Goal: Information Seeking & Learning: Learn about a topic

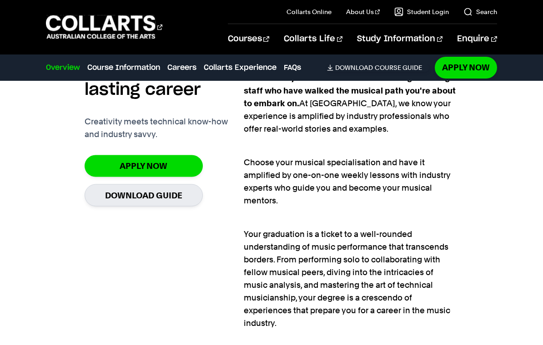
scroll to position [611, 0]
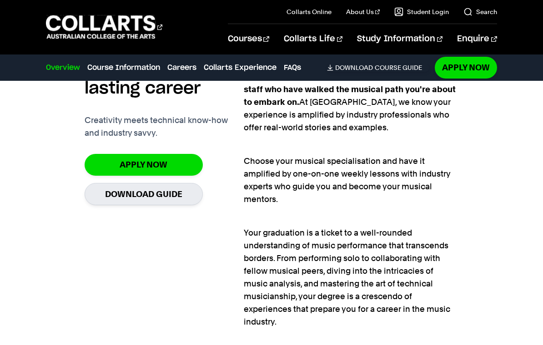
click at [173, 164] on link "Apply Now" at bounding box center [144, 164] width 118 height 21
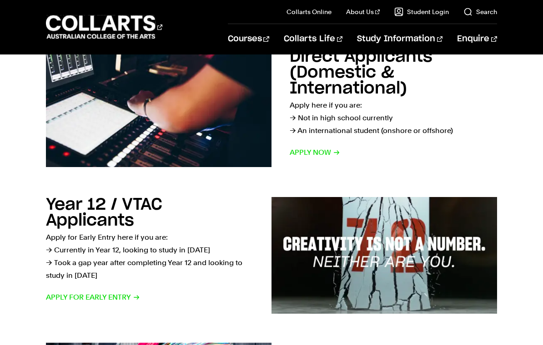
scroll to position [218, 0]
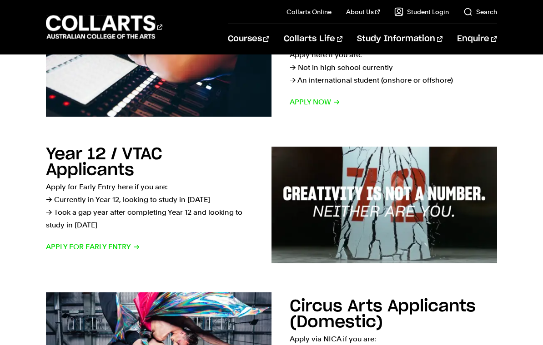
click at [114, 246] on span "Apply for Early Entry" at bounding box center [93, 247] width 94 height 13
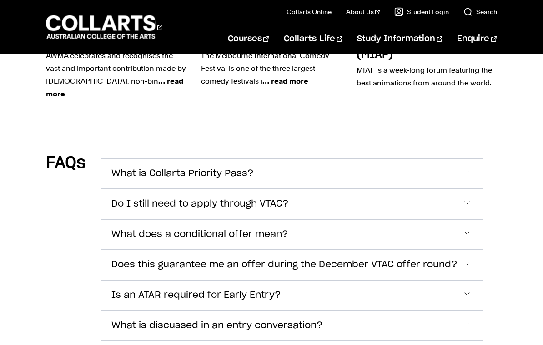
scroll to position [2704, 0]
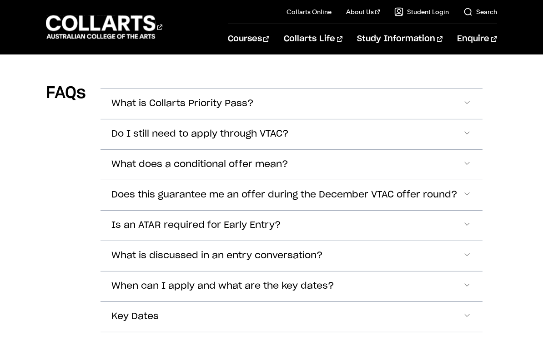
click at [469, 281] on span "Accordion Section" at bounding box center [466, 287] width 9 height 12
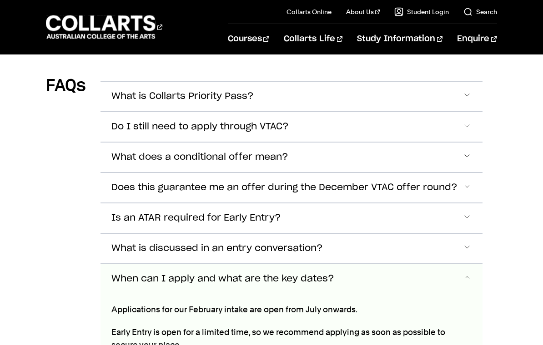
scroll to position [2873, 0]
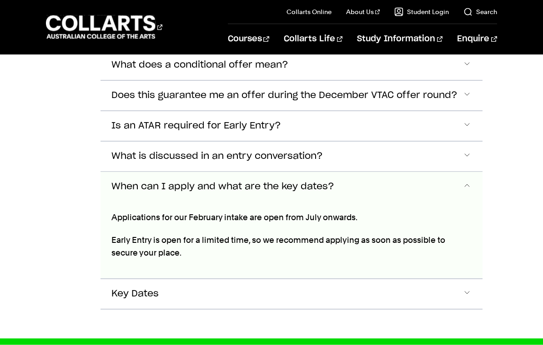
click at [470, 289] on span "Accordion Section" at bounding box center [466, 295] width 9 height 12
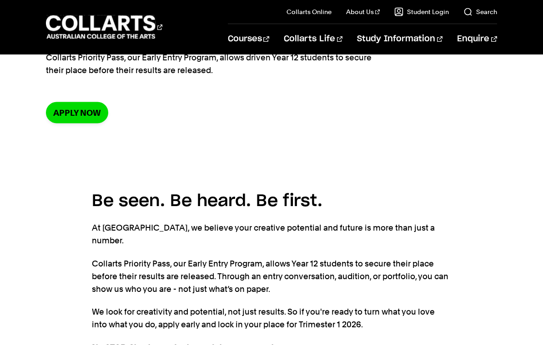
scroll to position [0, 0]
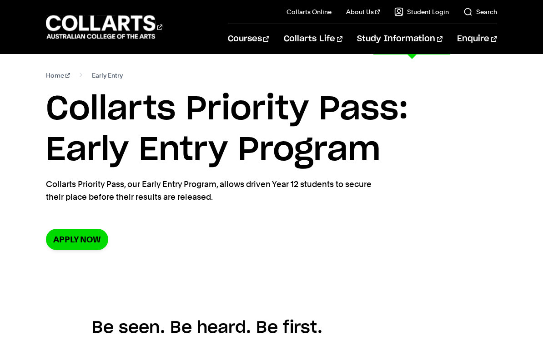
click at [375, 131] on link "Key Dates" at bounding box center [423, 122] width 145 height 25
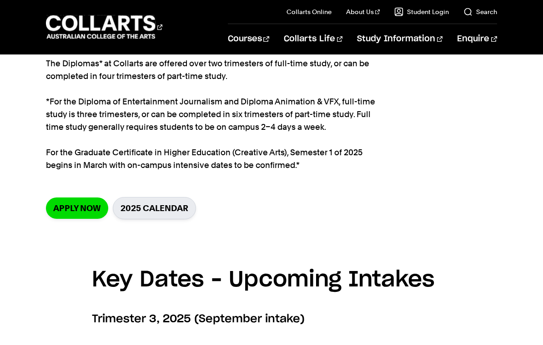
scroll to position [143, 0]
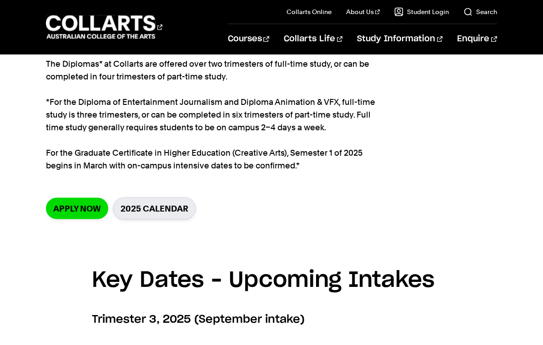
click at [177, 209] on link "2025 Calendar" at bounding box center [154, 209] width 83 height 22
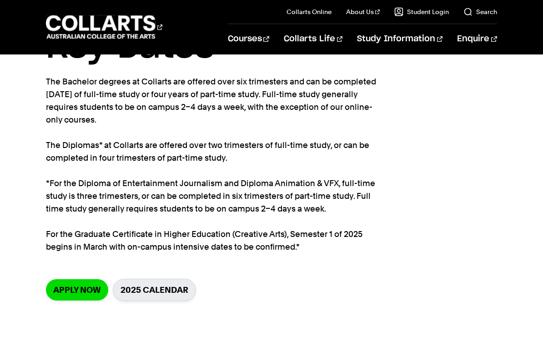
scroll to position [0, 0]
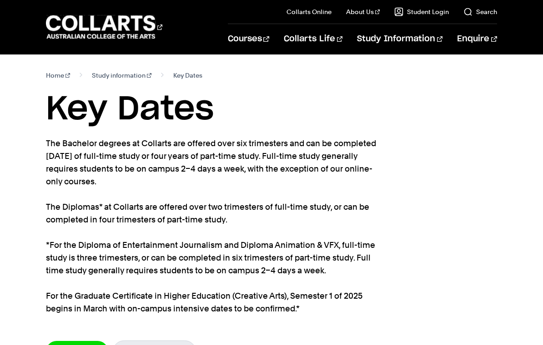
click at [384, 101] on link "Careers at [GEOGRAPHIC_DATA]" at bounding box center [377, 102] width 76 height 22
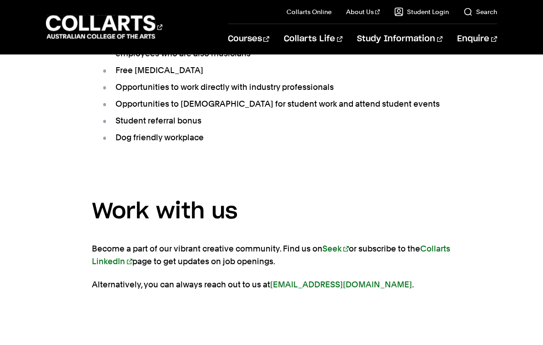
scroll to position [590, 0]
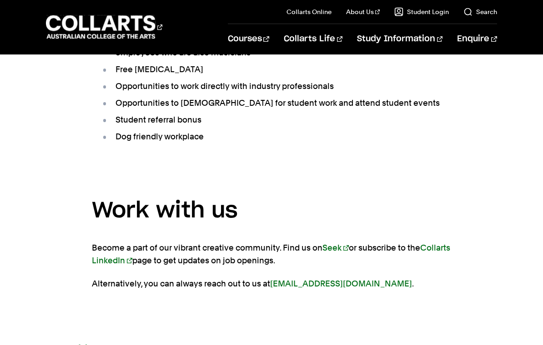
click at [340, 243] on link "Seek" at bounding box center [335, 248] width 26 height 10
